Goal: Information Seeking & Learning: Learn about a topic

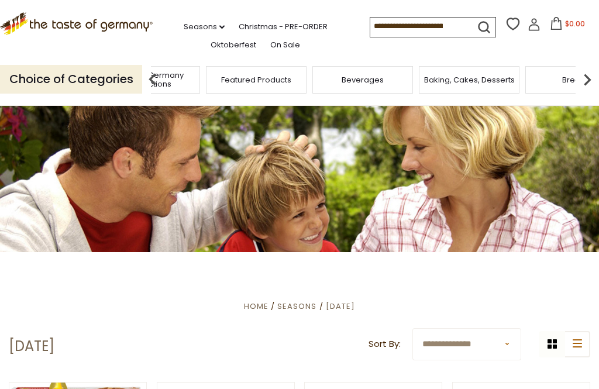
click at [197, 79] on span "Taste of Germany Collections" at bounding box center [150, 80] width 94 height 18
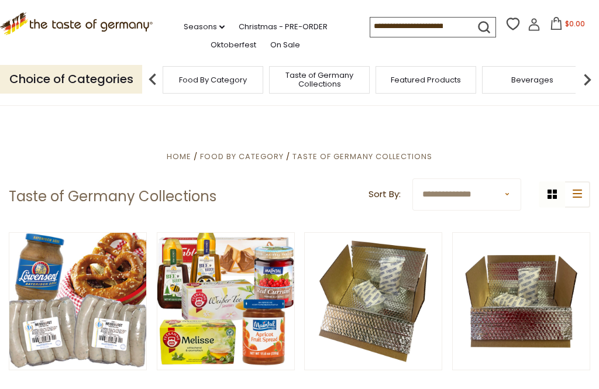
click at [247, 152] on span "Food By Category" at bounding box center [242, 156] width 84 height 11
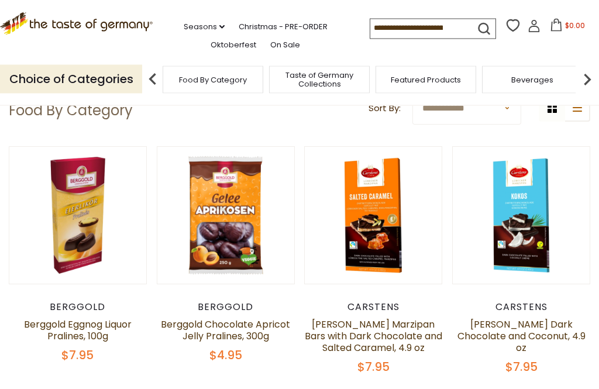
scroll to position [86, 0]
click at [370, 29] on input at bounding box center [419, 27] width 99 height 16
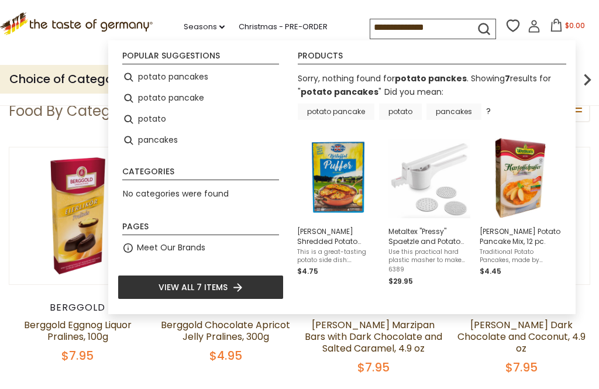
type input "**********"
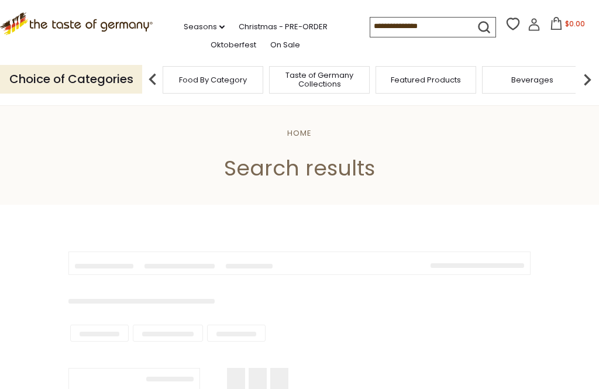
type input "**********"
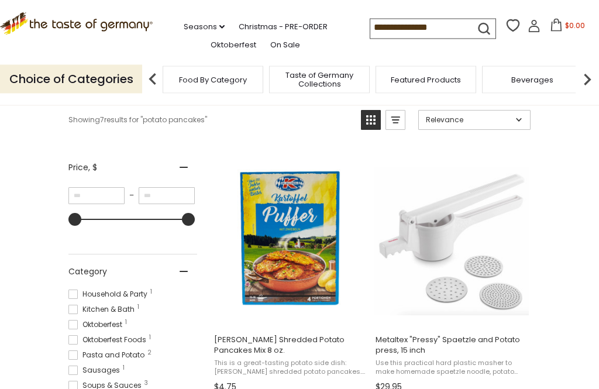
scroll to position [172, 0]
click at [313, 262] on img "Dr. Knoll Shredded Potato Pancakes Mix 8 oz." at bounding box center [289, 238] width 155 height 155
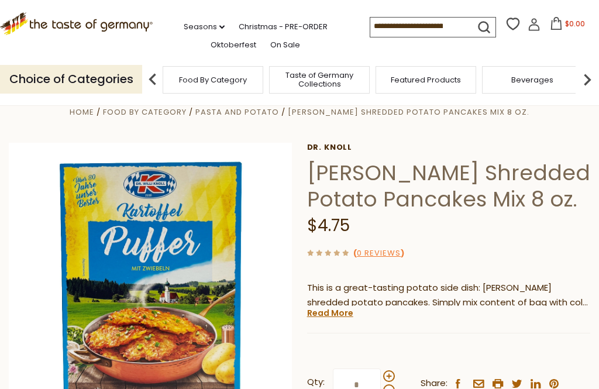
scroll to position [18, 0]
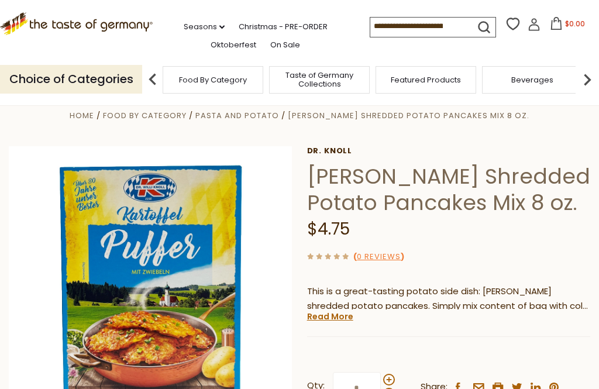
click at [343, 314] on link "Read More" at bounding box center [330, 317] width 46 height 12
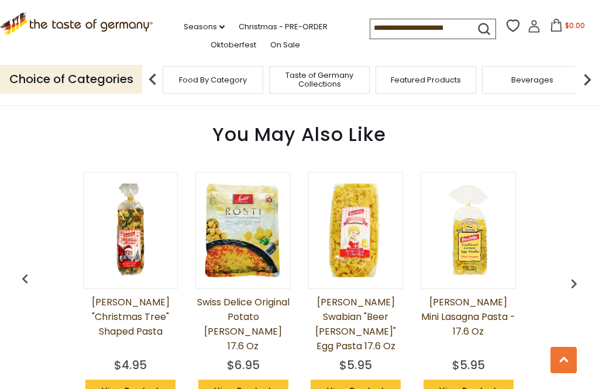
scroll to position [894, 0]
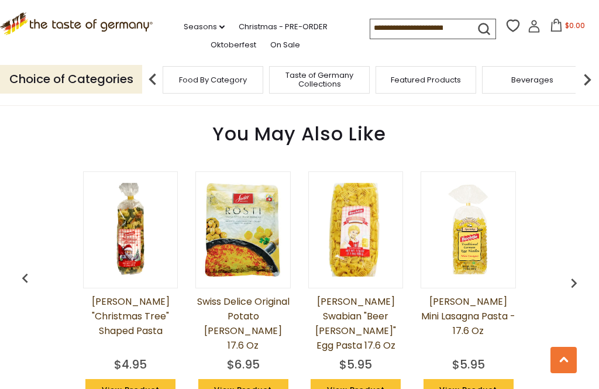
click at [267, 379] on link "View Product" at bounding box center [243, 390] width 90 height 22
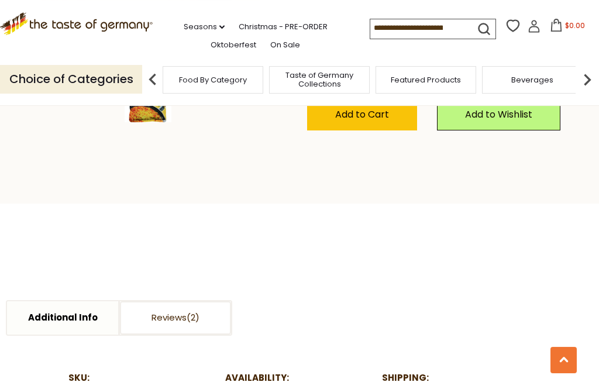
scroll to position [379, 0]
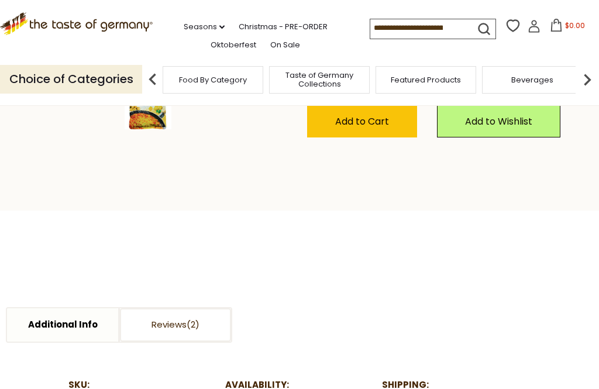
click at [191, 308] on link "Reviews" at bounding box center [175, 324] width 111 height 33
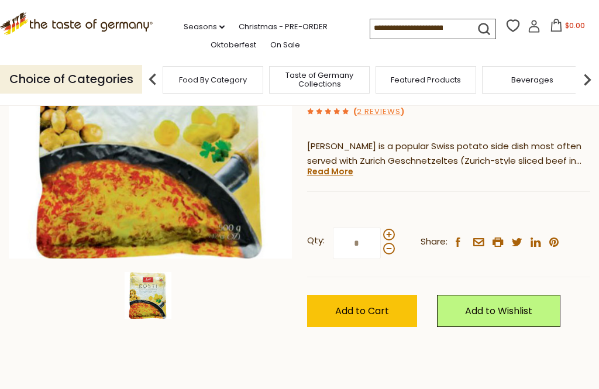
scroll to position [188, 0]
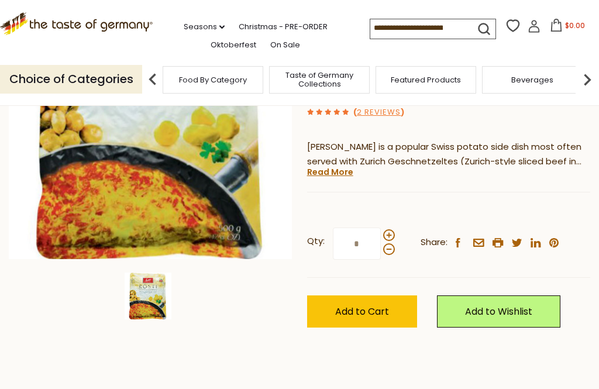
click at [342, 166] on link "Read More" at bounding box center [330, 172] width 46 height 12
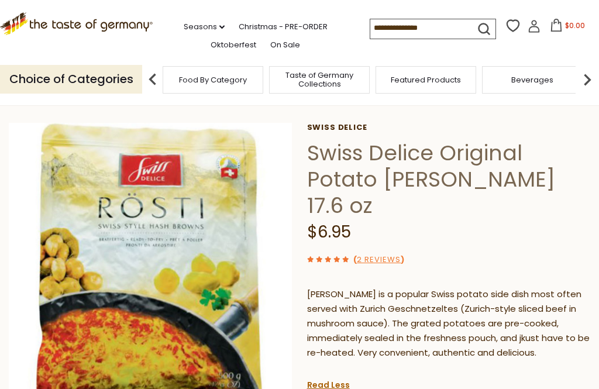
scroll to position [0, 0]
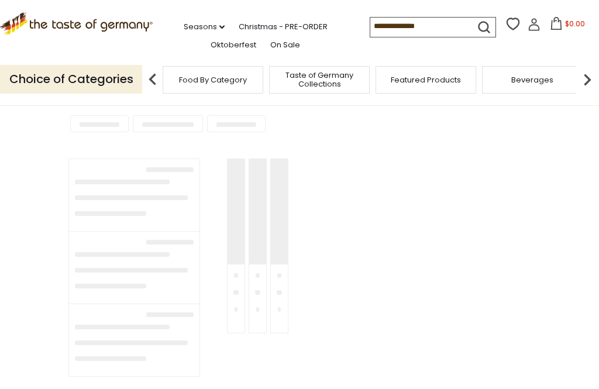
type input "**********"
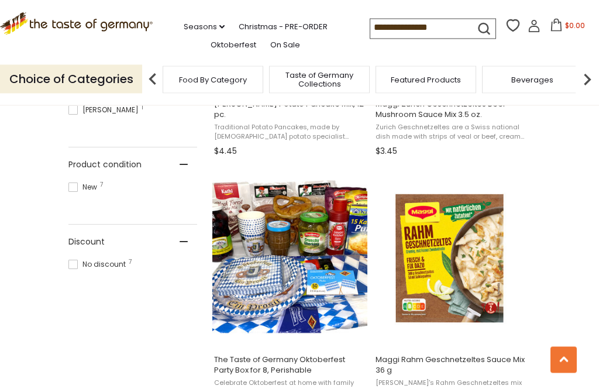
scroll to position [664, 0]
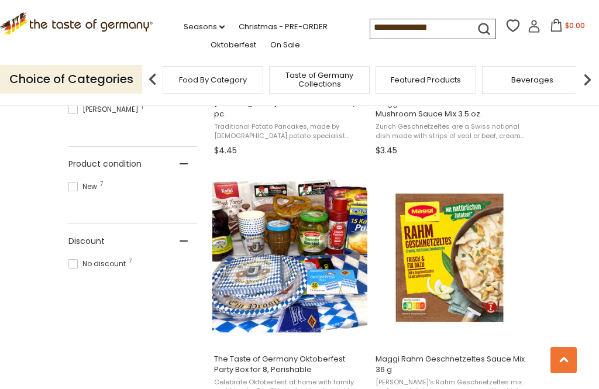
click at [521, 300] on img "Maggi Rahm Geschnetzeltes Sauce Mix 36 g" at bounding box center [451, 257] width 155 height 155
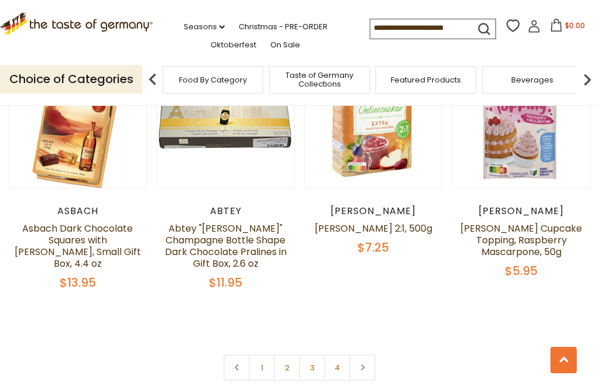
scroll to position [2324, 0]
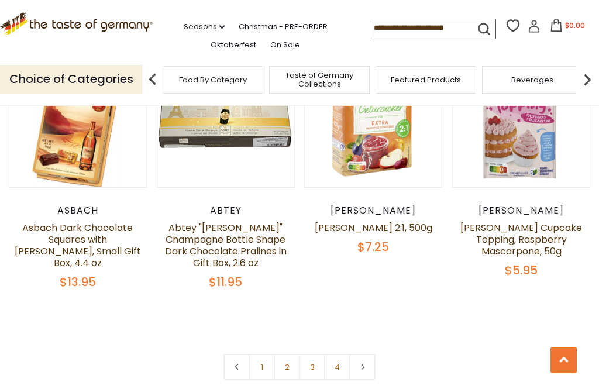
click at [375, 354] on nav "1 2 3 4" at bounding box center [300, 367] width 152 height 26
click at [366, 354] on link at bounding box center [362, 367] width 26 height 26
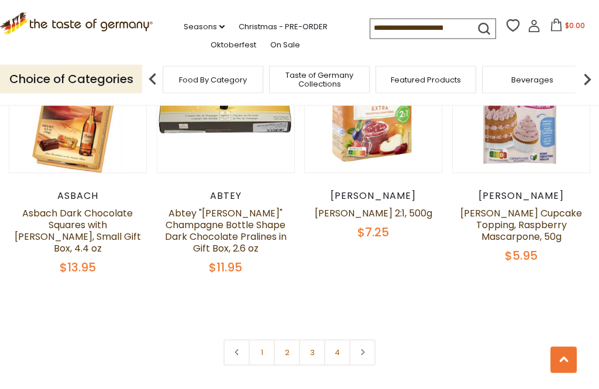
scroll to position [2339, 0]
click at [375, 339] on link at bounding box center [362, 352] width 26 height 26
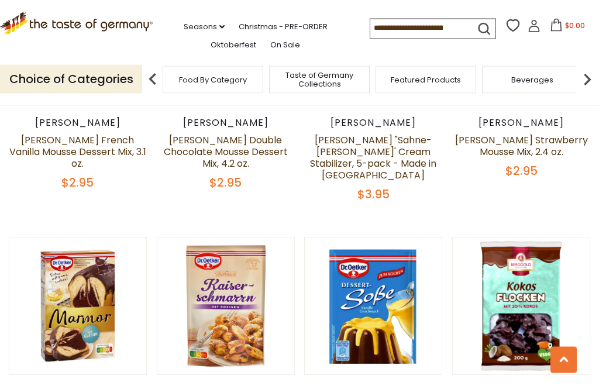
scroll to position [1072, 0]
